Goal: Information Seeking & Learning: Find specific fact

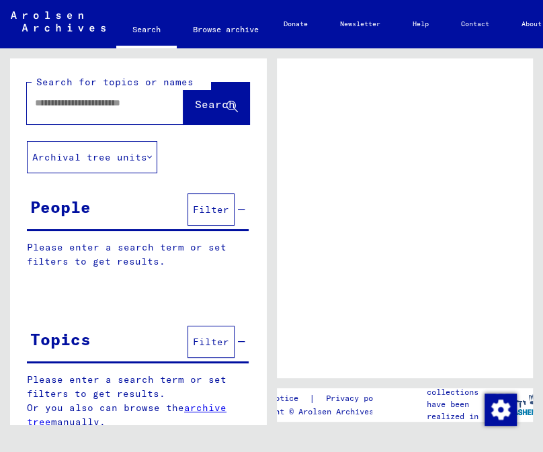
click at [116, 99] on input "text" at bounding box center [93, 103] width 116 height 14
type input "**********"
click at [195, 103] on span "Search" at bounding box center [215, 103] width 40 height 13
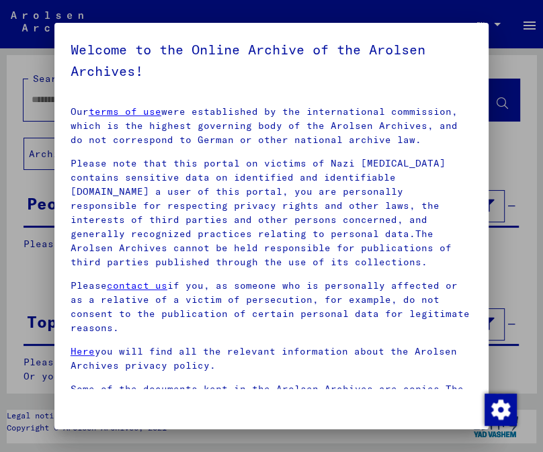
scroll to position [208, 0]
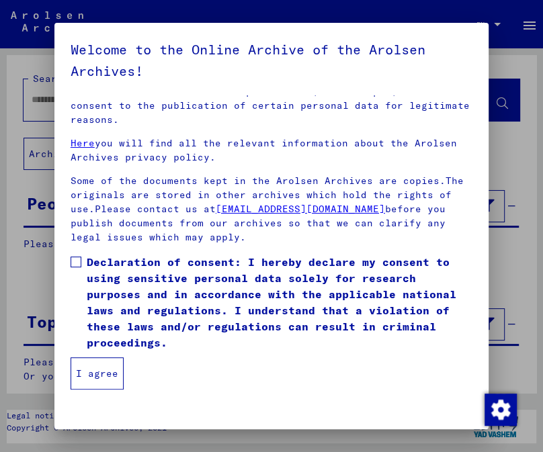
click at [80, 263] on span at bounding box center [76, 262] width 11 height 11
click at [104, 364] on button "I agree" at bounding box center [97, 374] width 53 height 32
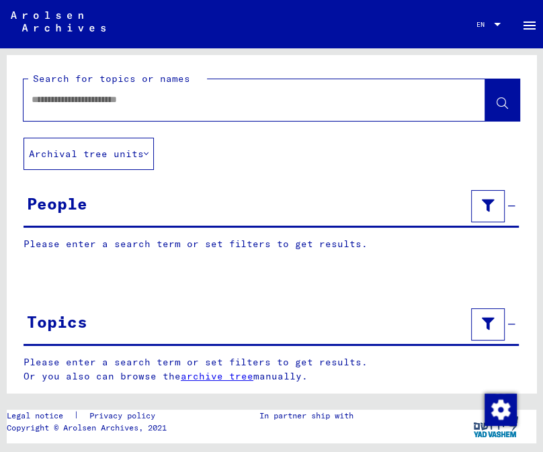
click at [175, 102] on input "text" at bounding box center [242, 100] width 421 height 14
type input "**********"
click at [497, 106] on icon at bounding box center [502, 103] width 11 height 11
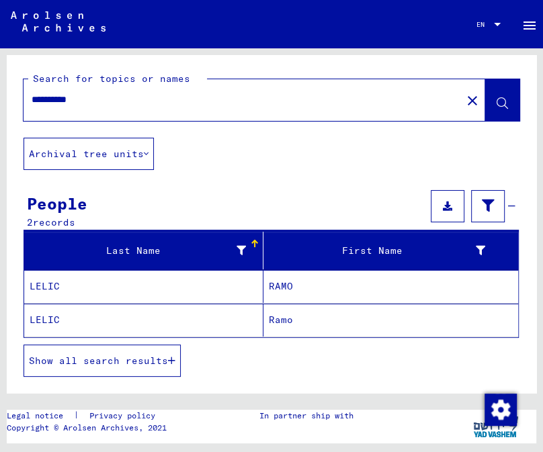
click at [120, 294] on mat-cell "LELIC" at bounding box center [143, 286] width 239 height 33
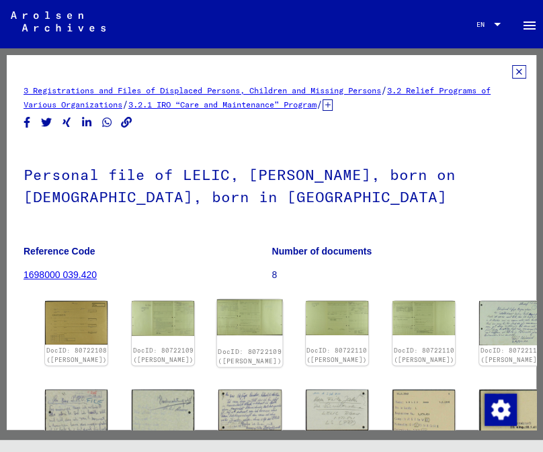
click at [235, 315] on img at bounding box center [250, 318] width 66 height 36
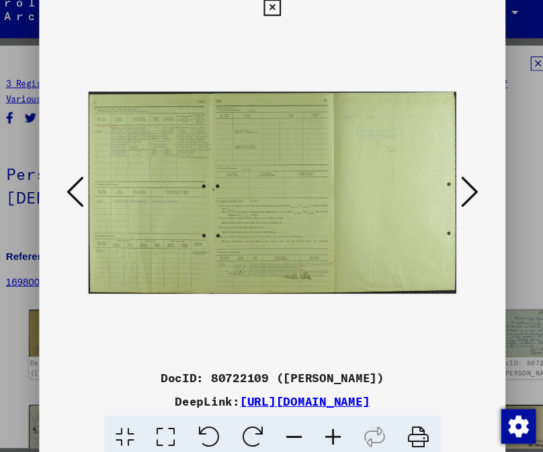
click at [453, 190] on icon at bounding box center [455, 191] width 16 height 32
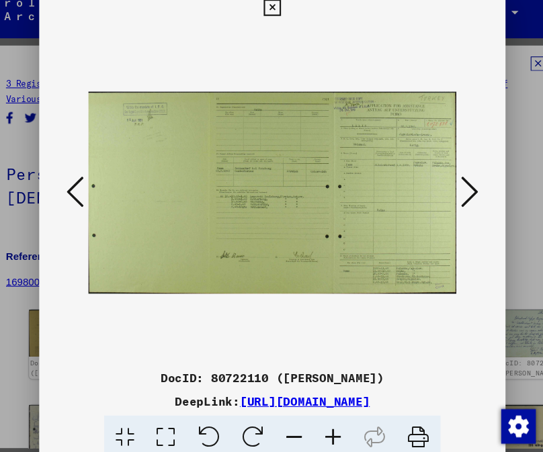
click at [453, 190] on icon at bounding box center [455, 191] width 16 height 32
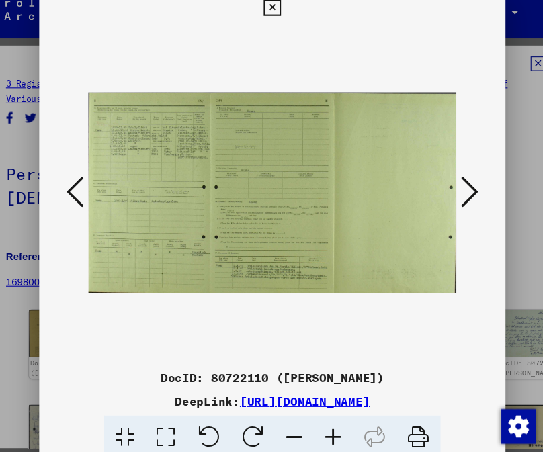
click at [453, 190] on icon at bounding box center [455, 191] width 16 height 32
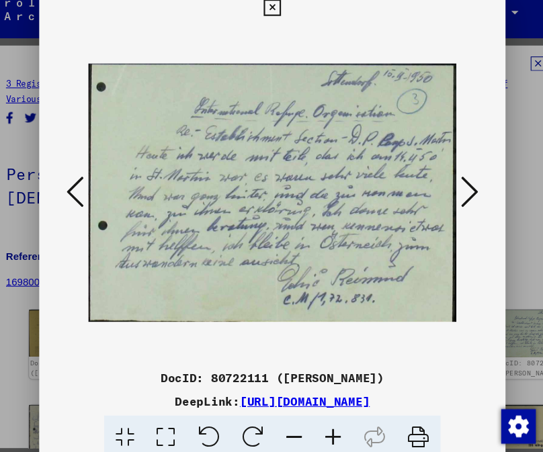
click at [453, 190] on icon at bounding box center [455, 191] width 16 height 32
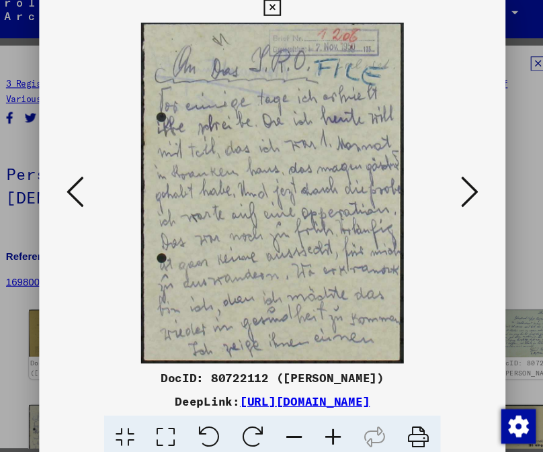
click at [453, 190] on icon at bounding box center [455, 191] width 16 height 32
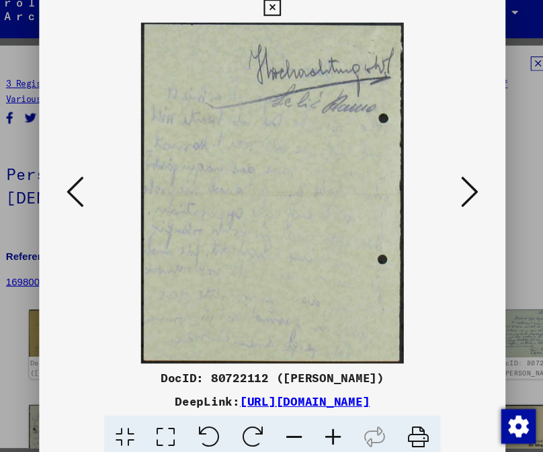
click at [453, 190] on icon at bounding box center [455, 191] width 16 height 32
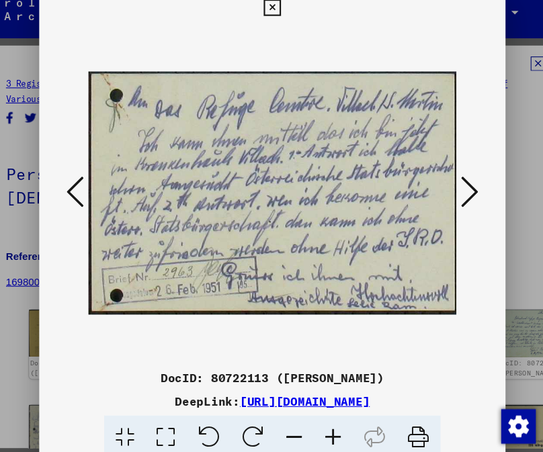
click at [453, 190] on icon at bounding box center [455, 191] width 16 height 32
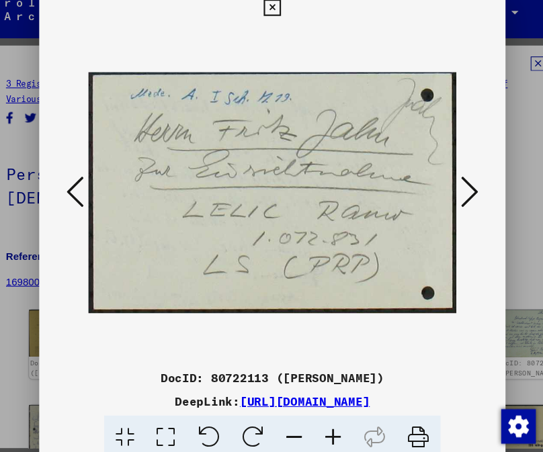
click at [453, 190] on icon at bounding box center [455, 191] width 16 height 32
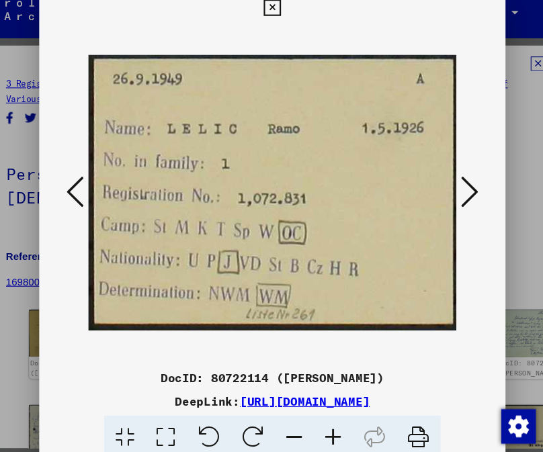
click at [453, 190] on icon at bounding box center [455, 191] width 16 height 32
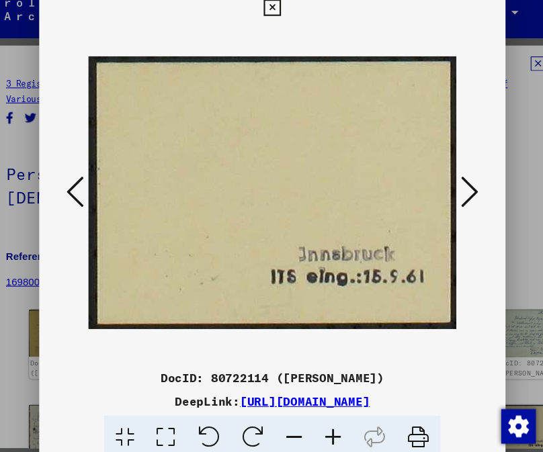
click at [453, 190] on icon at bounding box center [455, 191] width 16 height 32
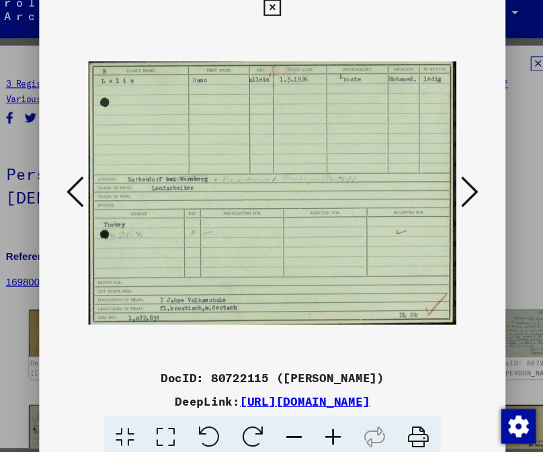
click at [453, 190] on icon at bounding box center [455, 191] width 16 height 32
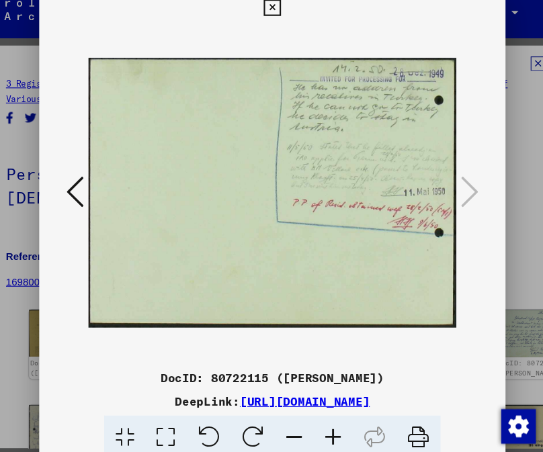
click at [512, 227] on div at bounding box center [271, 226] width 543 height 452
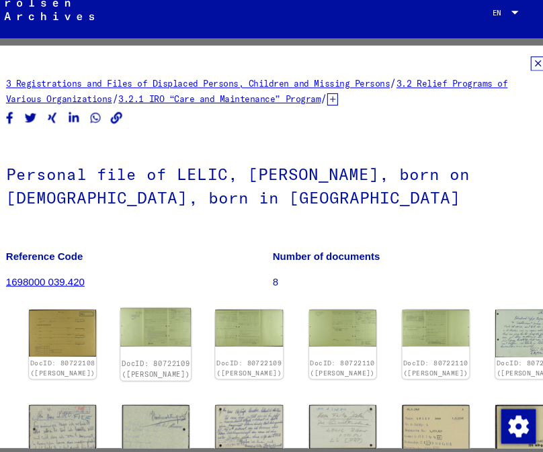
click at [163, 307] on img at bounding box center [163, 318] width 66 height 36
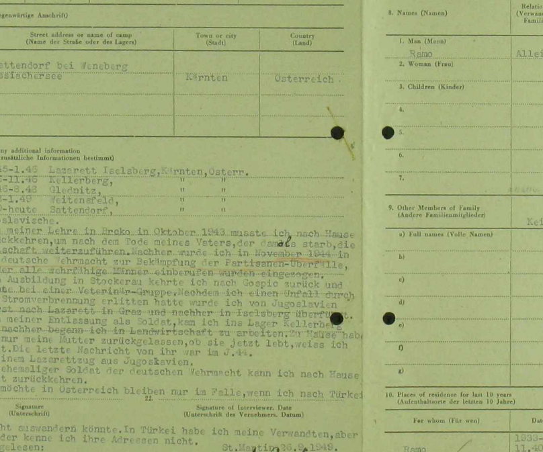
drag, startPoint x: 282, startPoint y: 220, endPoint x: 331, endPoint y: 214, distance: 50.0
click at [331, 214] on img at bounding box center [271, 193] width 343 height 318
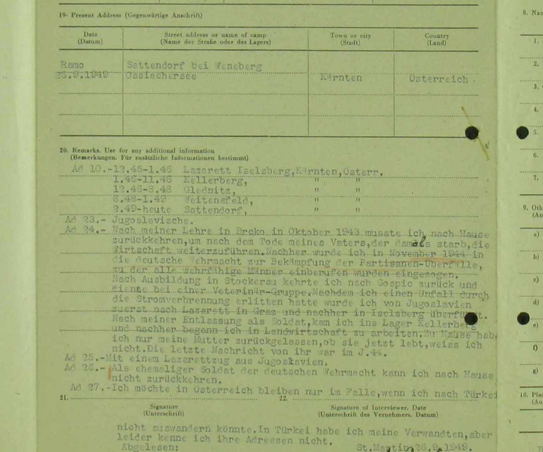
drag, startPoint x: 307, startPoint y: 175, endPoint x: 304, endPoint y: 227, distance: 52.5
click at [304, 227] on img at bounding box center [271, 193] width 343 height 318
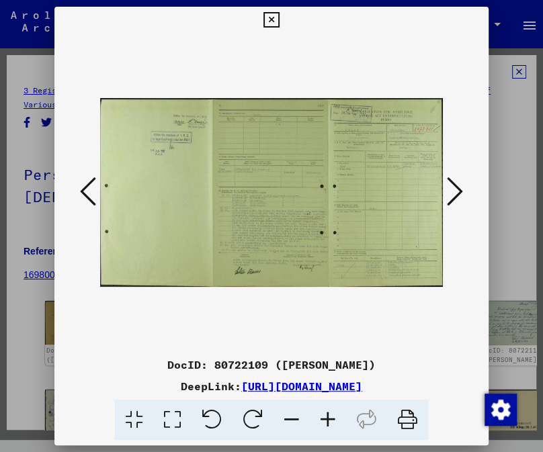
click at [19, 218] on div at bounding box center [271, 226] width 543 height 452
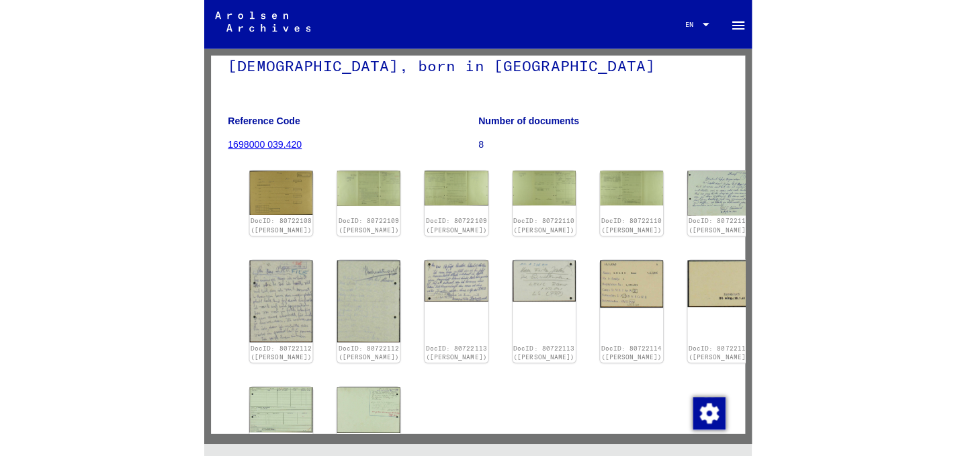
scroll to position [130, 0]
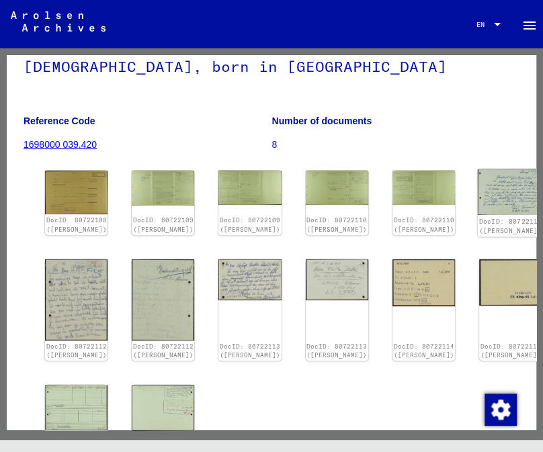
click at [478, 176] on img at bounding box center [511, 192] width 66 height 46
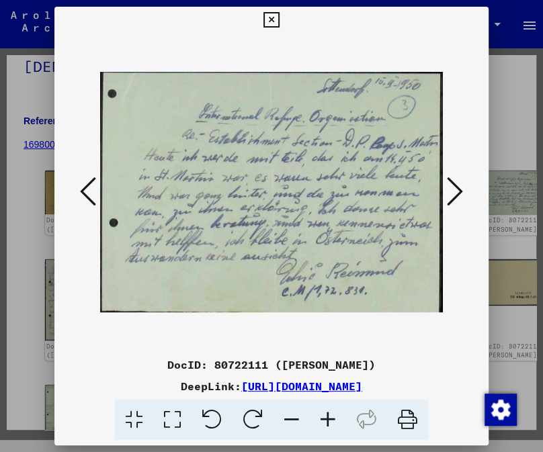
click at [444, 188] on button at bounding box center [455, 192] width 24 height 38
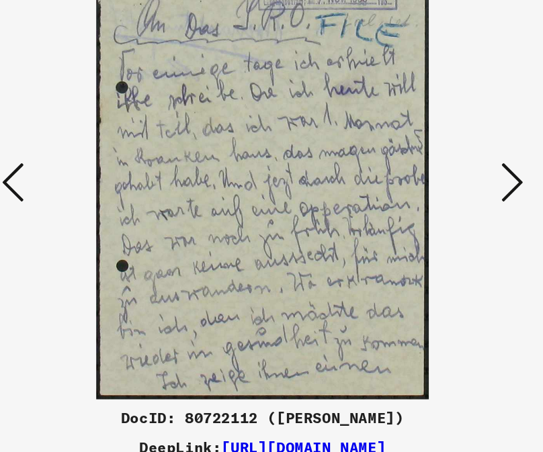
click at [455, 186] on icon at bounding box center [455, 191] width 16 height 32
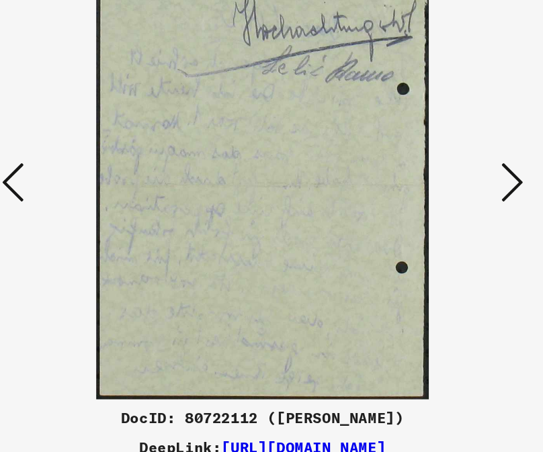
click at [455, 186] on icon at bounding box center [455, 191] width 16 height 32
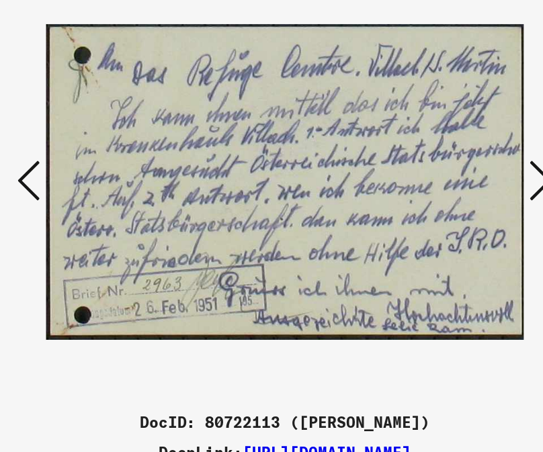
click at [453, 181] on icon at bounding box center [455, 191] width 16 height 32
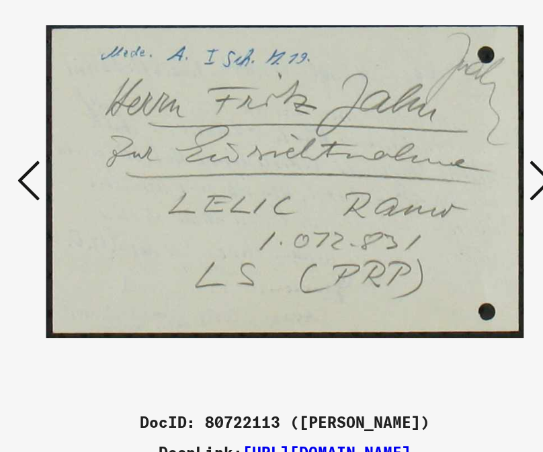
click at [453, 181] on icon at bounding box center [455, 191] width 16 height 32
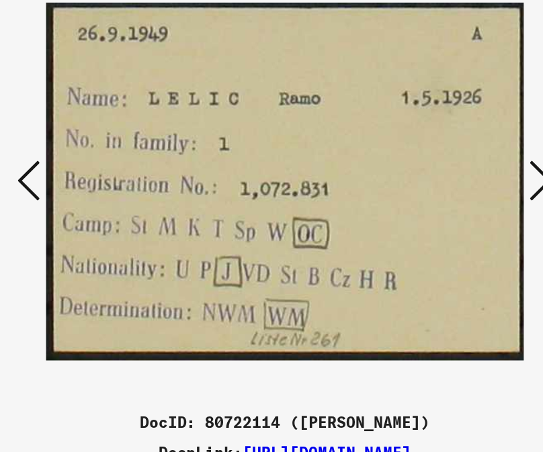
click at [453, 181] on icon at bounding box center [455, 191] width 16 height 32
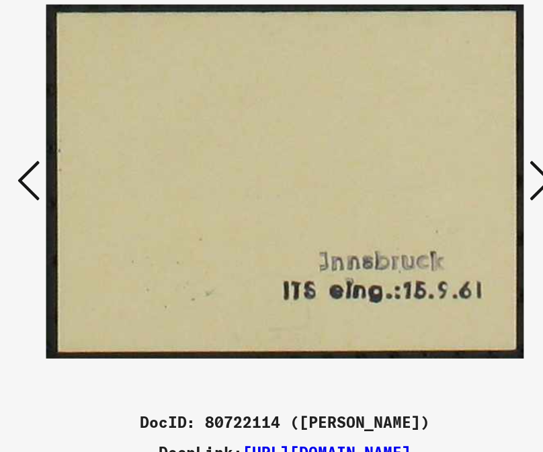
click at [453, 181] on icon at bounding box center [455, 191] width 16 height 32
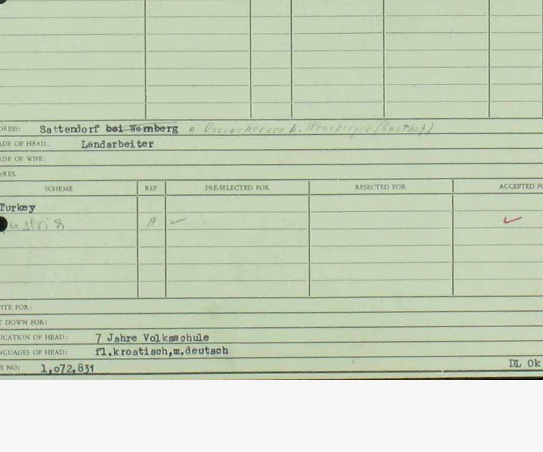
click at [261, 256] on img at bounding box center [271, 193] width 343 height 318
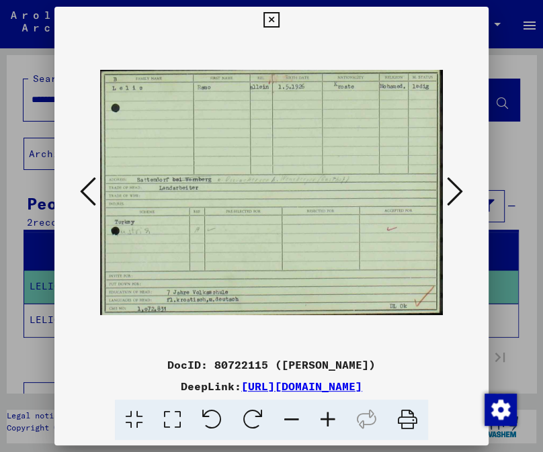
click at [452, 188] on icon at bounding box center [455, 191] width 16 height 32
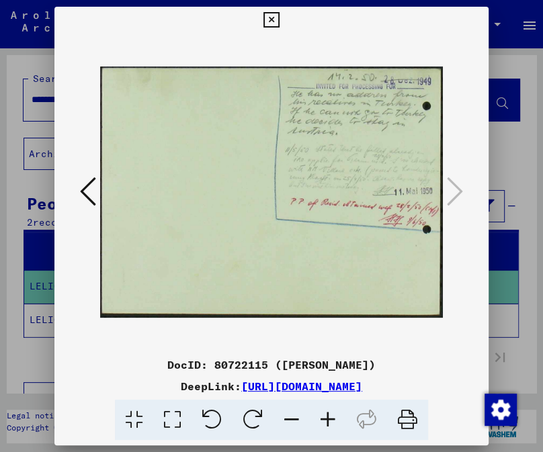
click at [264, 12] on icon at bounding box center [270, 20] width 15 height 16
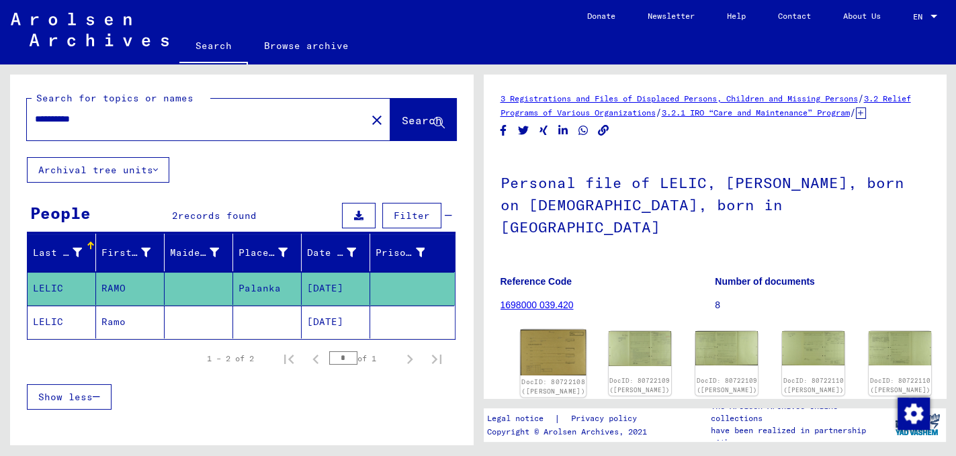
click at [542, 337] on img at bounding box center [553, 353] width 66 height 46
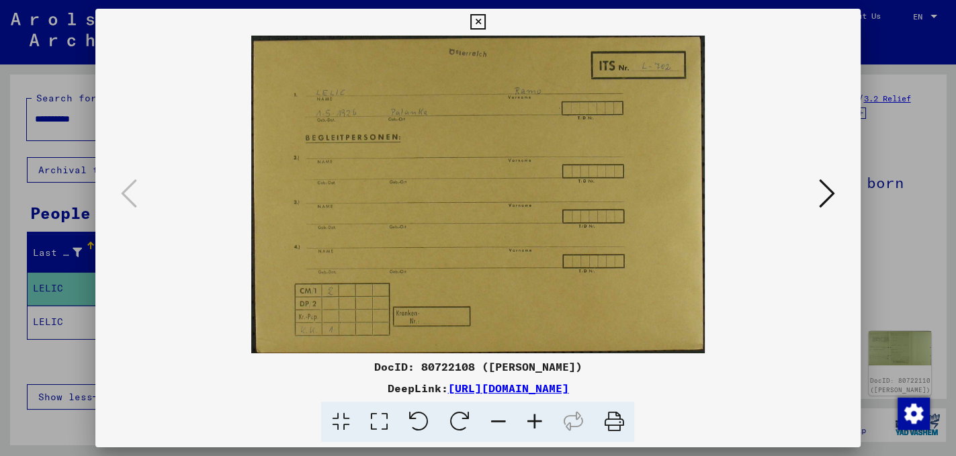
scroll to position [0, 0]
click at [542, 193] on icon at bounding box center [827, 193] width 16 height 32
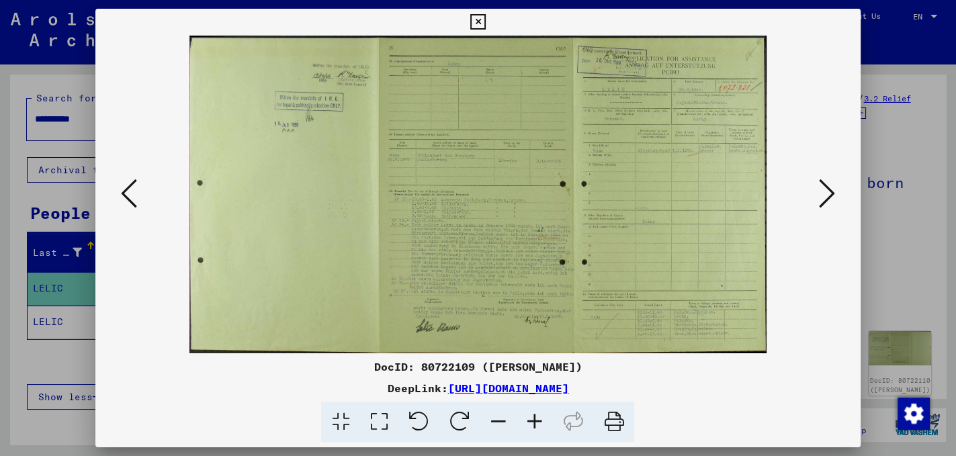
click at [542, 193] on icon at bounding box center [827, 193] width 16 height 32
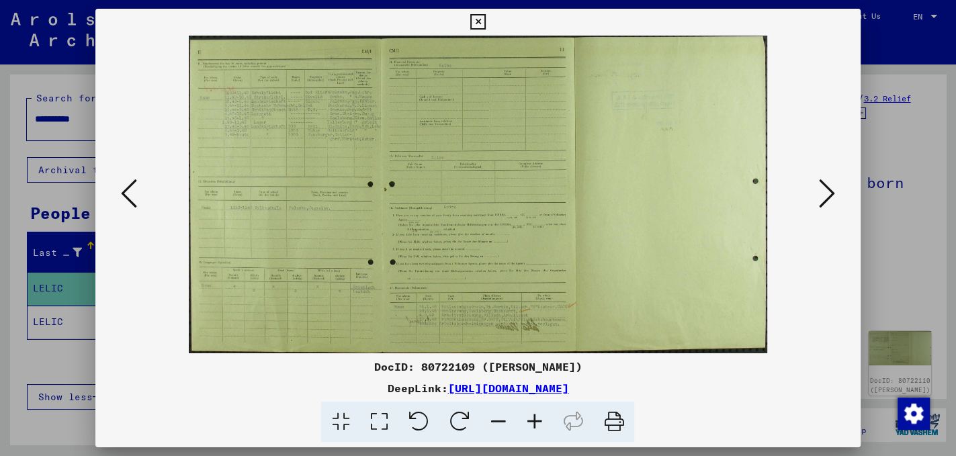
click at [542, 193] on icon at bounding box center [827, 193] width 16 height 32
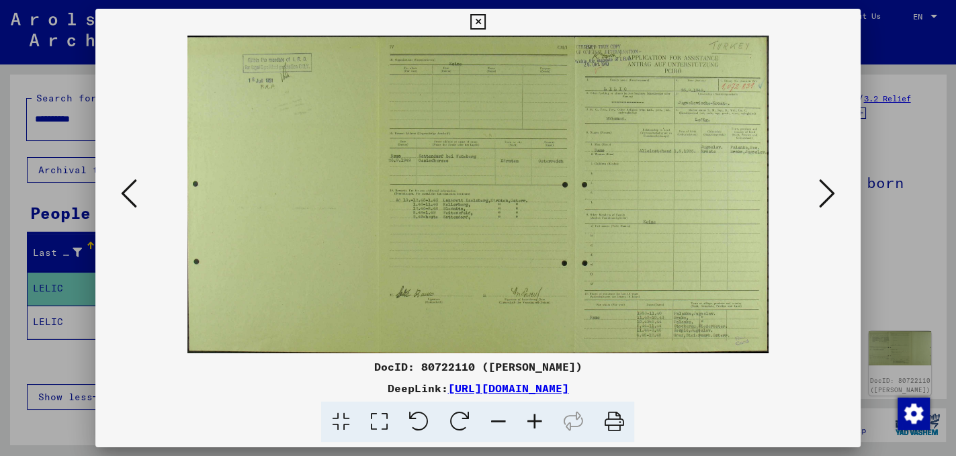
click at [542, 198] on icon at bounding box center [827, 193] width 16 height 32
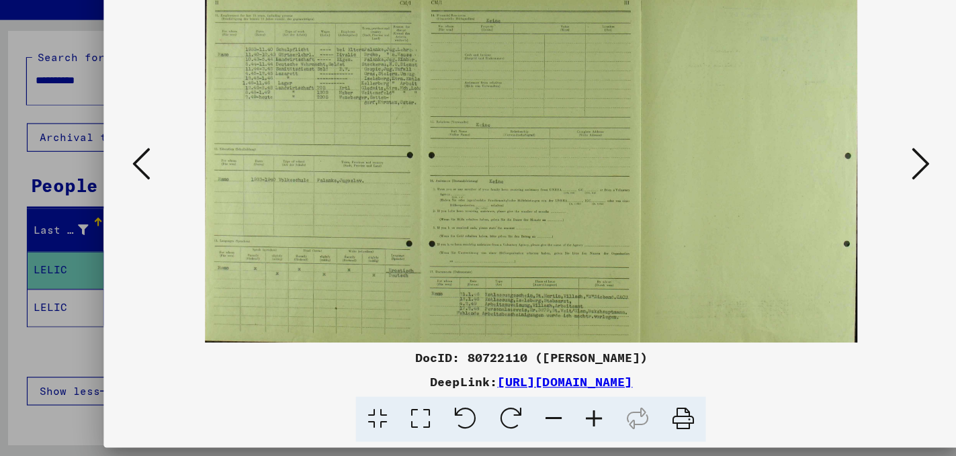
click at [542, 197] on icon at bounding box center [827, 193] width 16 height 32
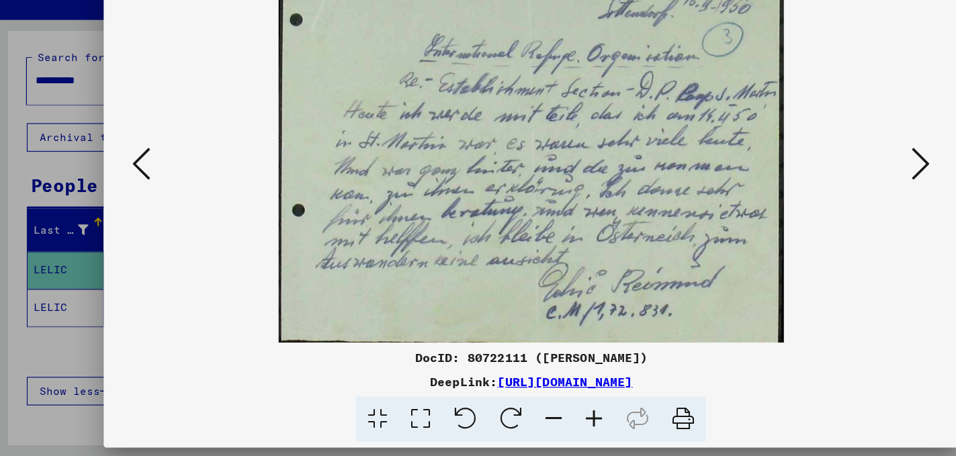
click at [542, 192] on icon at bounding box center [827, 193] width 16 height 32
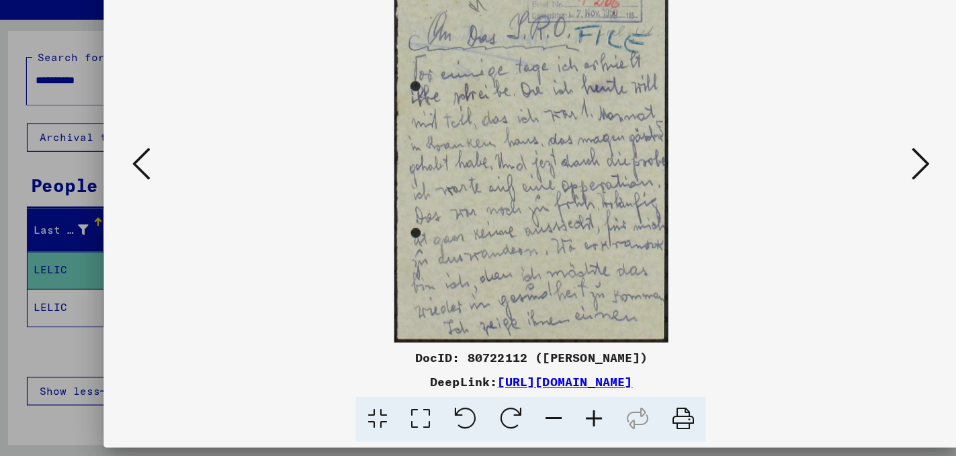
click at [542, 192] on icon at bounding box center [827, 193] width 16 height 32
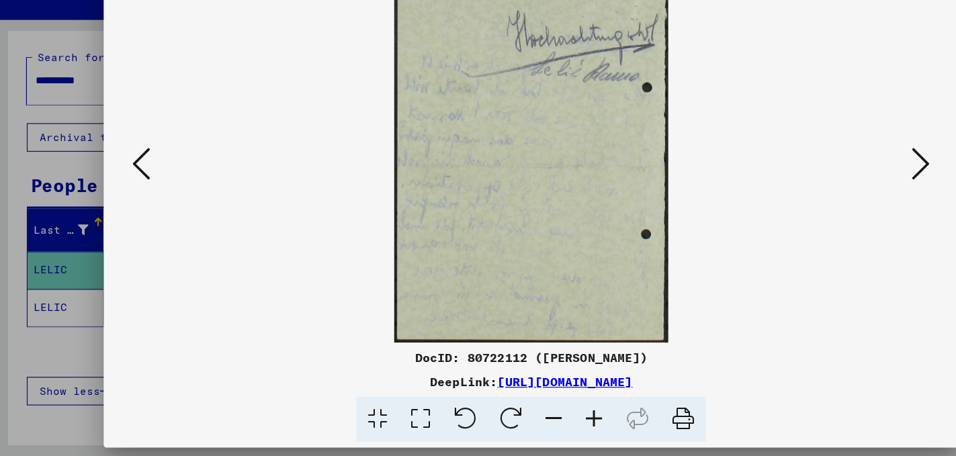
click at [126, 198] on icon at bounding box center [129, 193] width 16 height 32
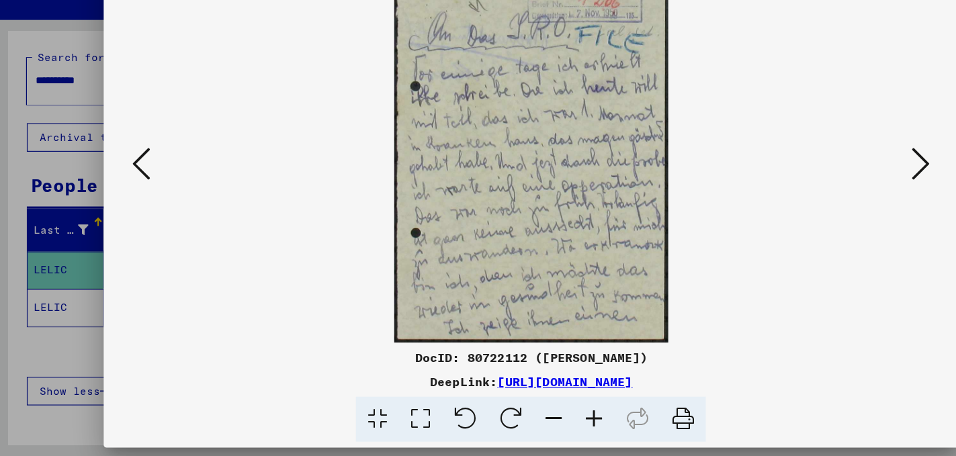
click at [128, 201] on icon at bounding box center [129, 193] width 16 height 32
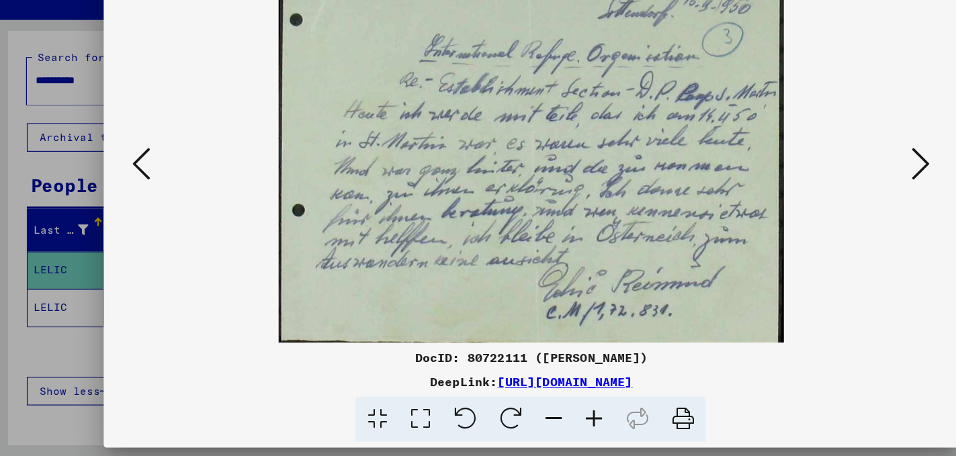
click at [128, 201] on icon at bounding box center [129, 193] width 16 height 32
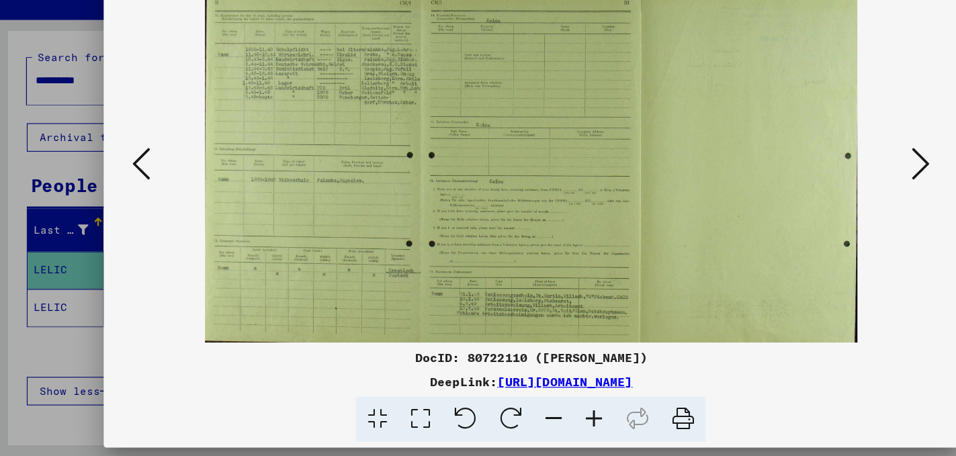
click at [128, 201] on icon at bounding box center [129, 193] width 16 height 32
